Goal: Task Accomplishment & Management: Complete application form

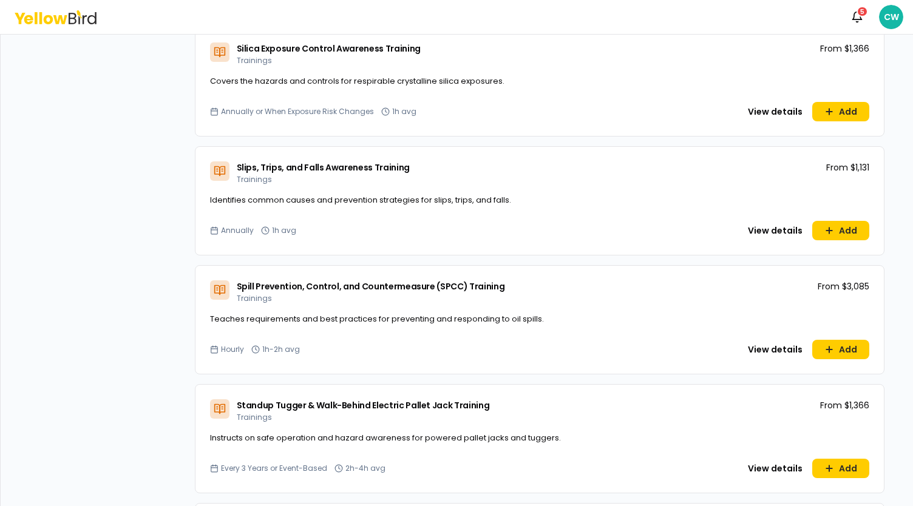
scroll to position [6741, 0]
